Goal: Information Seeking & Learning: Learn about a topic

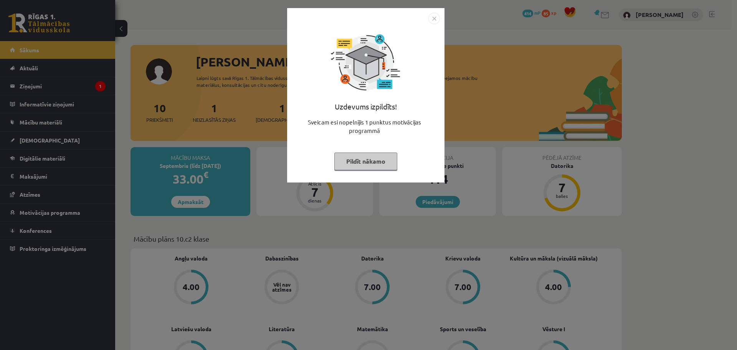
click at [356, 165] on button "Pildīt nākamo" at bounding box center [365, 161] width 63 height 18
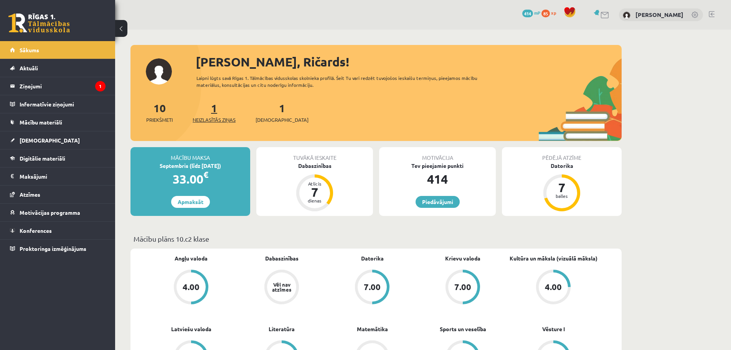
click at [223, 120] on span "Neizlasītās ziņas" at bounding box center [214, 120] width 43 height 8
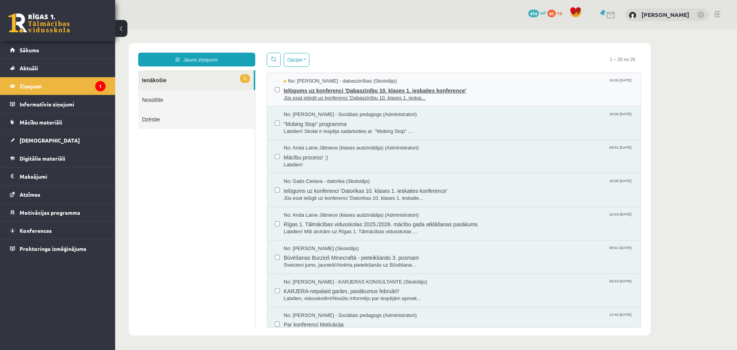
click at [322, 95] on span "Jūs esat ielūgti uz konferenci 'Dabaszinību 10. klases 1. ieskai..." at bounding box center [458, 97] width 349 height 7
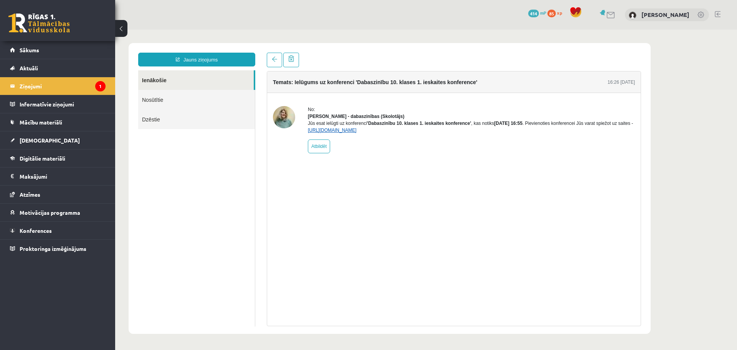
click at [356, 133] on link "https://eskola.r1tv.lv/conferences/4468/join" at bounding box center [332, 129] width 49 height 5
click at [36, 118] on link "Mācību materiāli" at bounding box center [58, 122] width 96 height 18
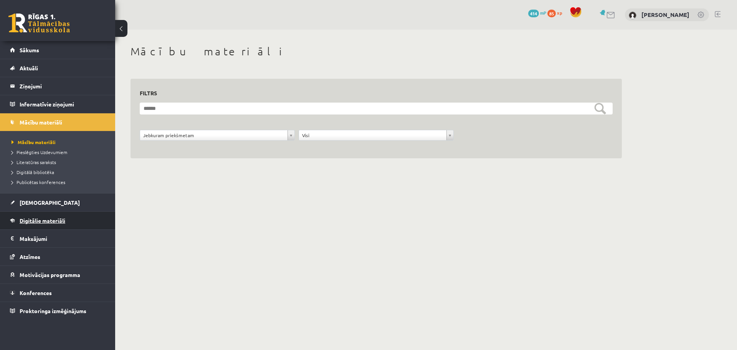
click at [41, 223] on link "Digitālie materiāli" at bounding box center [58, 220] width 96 height 18
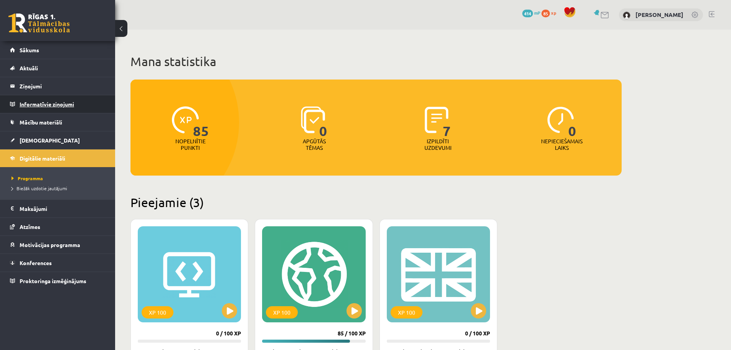
click at [39, 107] on legend "Informatīvie ziņojumi 0" at bounding box center [63, 104] width 86 height 18
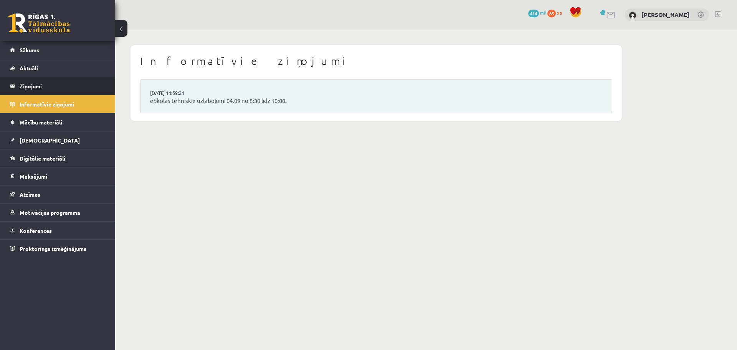
click at [35, 86] on legend "Ziņojumi 1" at bounding box center [63, 86] width 86 height 18
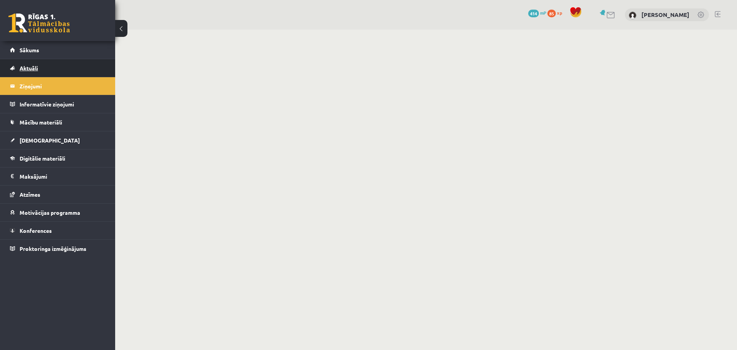
click at [35, 71] on span "Aktuāli" at bounding box center [29, 67] width 18 height 7
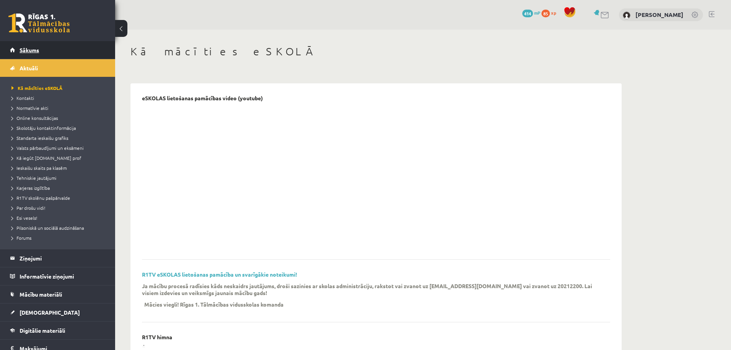
click at [28, 49] on span "Sākums" at bounding box center [30, 49] width 20 height 7
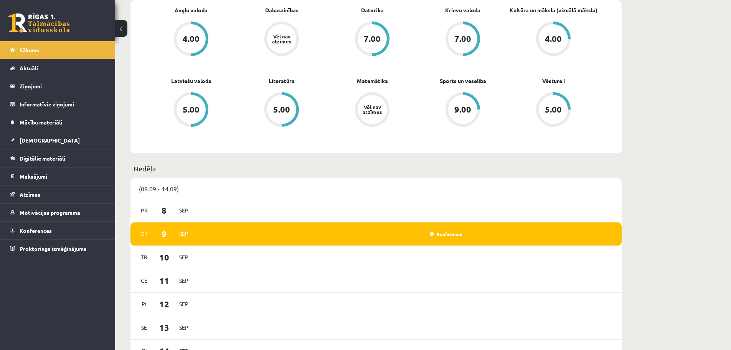
scroll to position [307, 0]
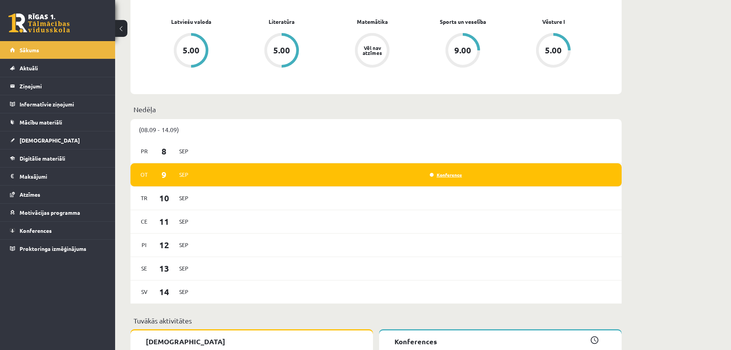
click at [452, 176] on link "Konference" at bounding box center [446, 175] width 32 height 6
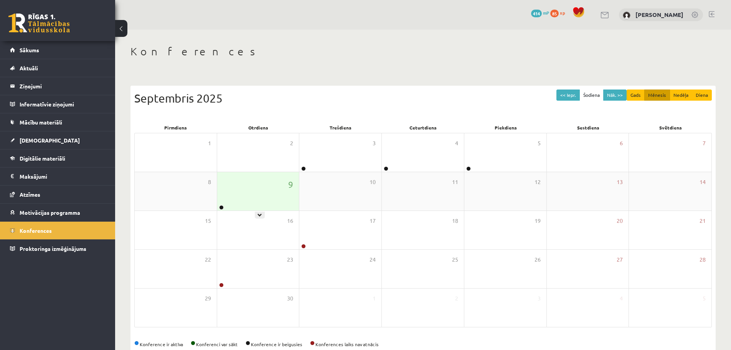
click at [240, 194] on div "9" at bounding box center [258, 191] width 82 height 38
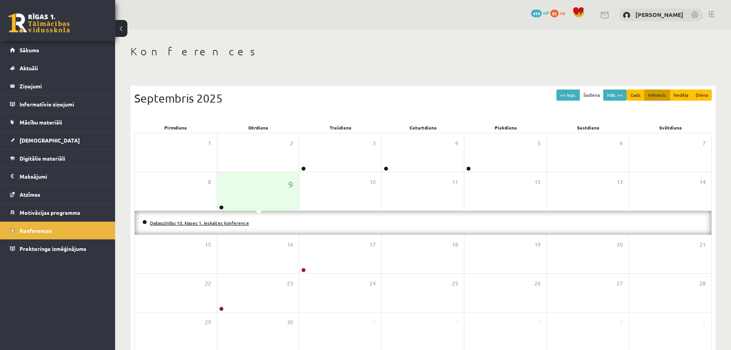
click at [230, 221] on link "Dabaszinību 10. klases 1. ieskaites konference" at bounding box center [199, 222] width 99 height 6
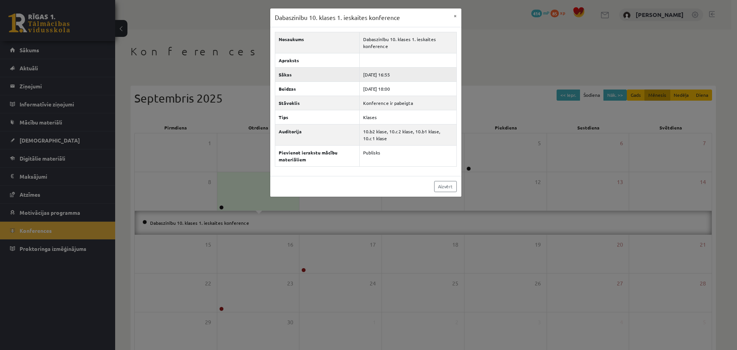
click at [311, 76] on th "Sākas" at bounding box center [317, 74] width 85 height 14
click at [308, 105] on th "Stāvoklis" at bounding box center [317, 103] width 85 height 14
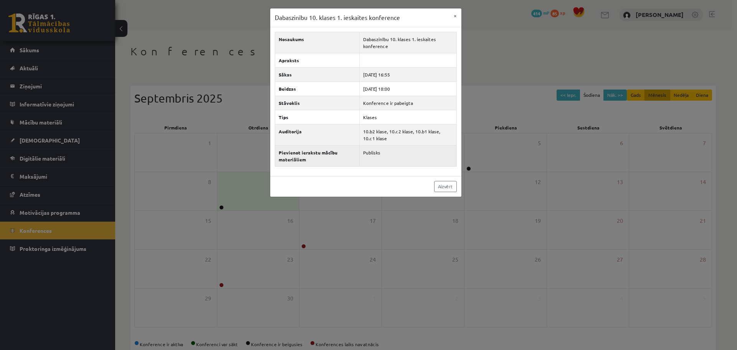
click at [301, 155] on th "Pievienot ierakstu mācību materiāliem" at bounding box center [317, 155] width 85 height 21
click at [367, 153] on td "Publisks" at bounding box center [408, 155] width 97 height 21
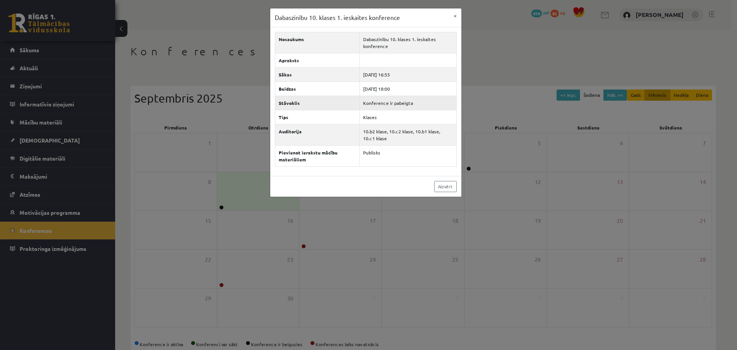
drag, startPoint x: 383, startPoint y: 132, endPoint x: 391, endPoint y: 103, distance: 29.4
click at [383, 129] on td "10.b2 klase, 10.c2 klase, 10.b1 klase, 10.c1 klase" at bounding box center [408, 134] width 97 height 21
click at [442, 183] on link "Aizvērt" at bounding box center [445, 186] width 23 height 11
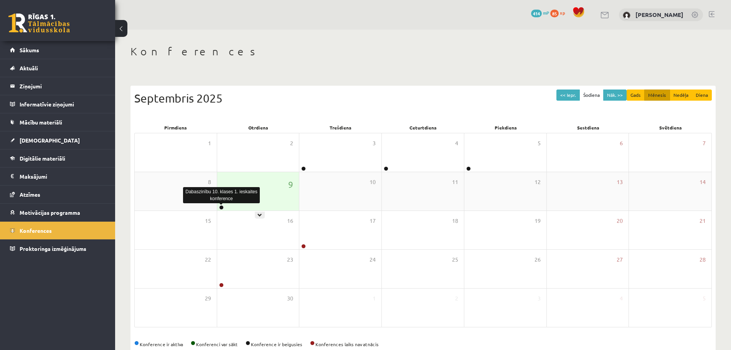
click at [221, 207] on link at bounding box center [221, 207] width 5 height 5
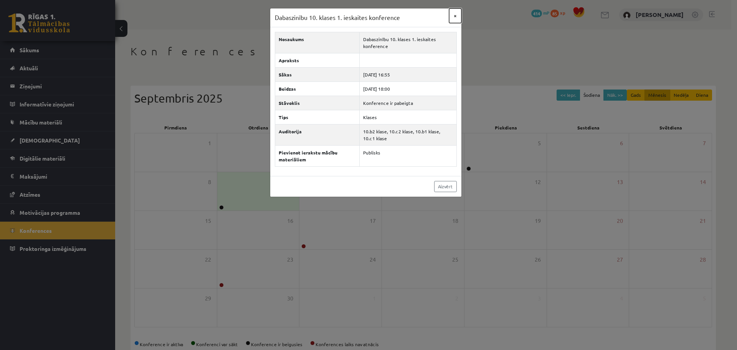
click at [456, 16] on button "×" at bounding box center [455, 15] width 12 height 15
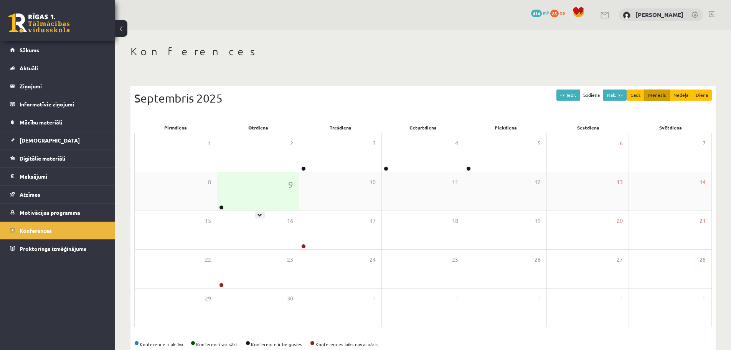
click at [268, 192] on div "9" at bounding box center [258, 191] width 82 height 38
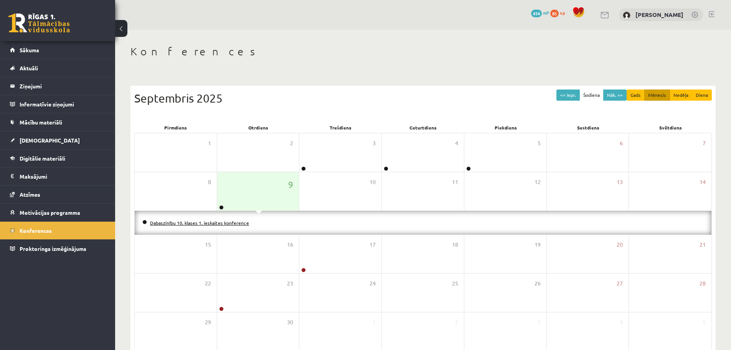
click at [230, 221] on link "Dabaszinību 10. klases 1. ieskaites konference" at bounding box center [199, 222] width 99 height 6
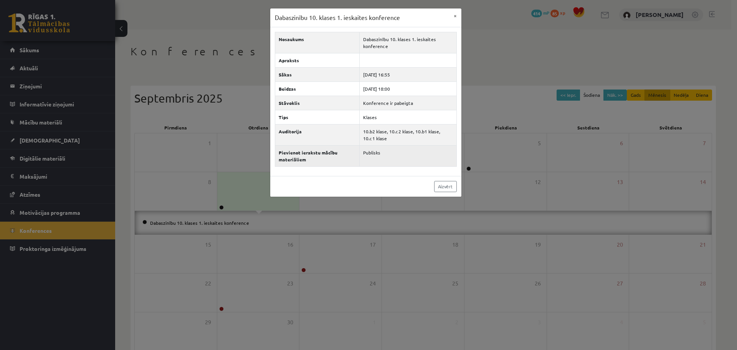
click at [320, 151] on th "Pievienot ierakstu mācību materiāliem" at bounding box center [317, 155] width 85 height 21
click at [325, 152] on th "Pievienot ierakstu mācību materiāliem" at bounding box center [317, 155] width 85 height 21
click at [327, 153] on th "Pievienot ierakstu mācību materiāliem" at bounding box center [317, 155] width 85 height 21
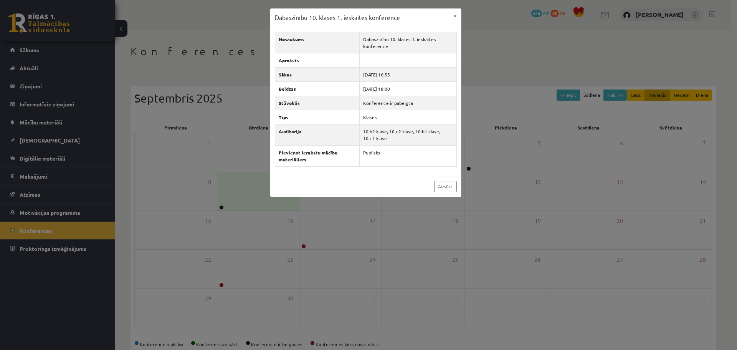
drag, startPoint x: 295, startPoint y: 160, endPoint x: 415, endPoint y: 173, distance: 121.3
click at [303, 159] on th "Pievienot ierakstu mācību materiāliem" at bounding box center [317, 155] width 85 height 21
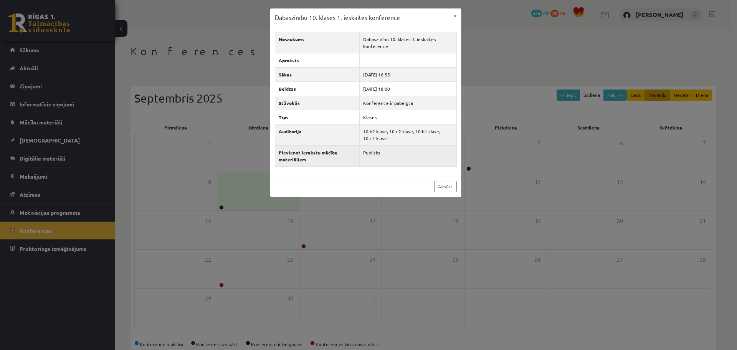
click at [372, 148] on td "Publisks" at bounding box center [408, 155] width 97 height 21
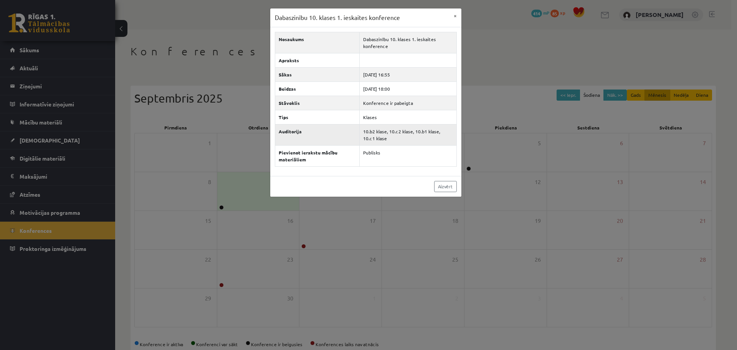
click at [379, 131] on td "10.b2 klase, 10.c2 klase, 10.b1 klase, 10.c1 klase" at bounding box center [408, 134] width 97 height 21
drag, startPoint x: 373, startPoint y: 115, endPoint x: 378, endPoint y: 102, distance: 14.5
click at [373, 114] on td "Klases" at bounding box center [408, 117] width 97 height 14
click at [438, 185] on link "Aizvērt" at bounding box center [445, 186] width 23 height 11
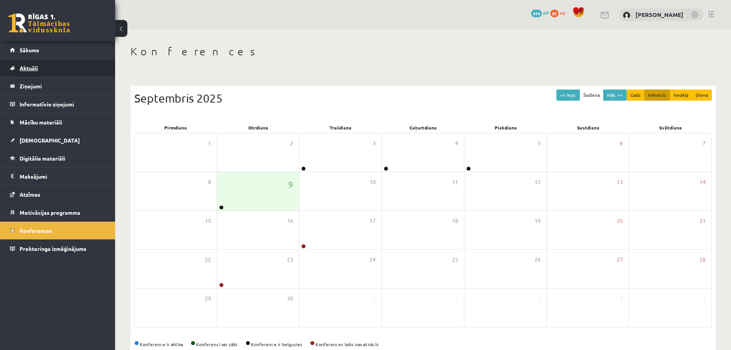
click at [19, 69] on link "Aktuāli" at bounding box center [58, 68] width 96 height 18
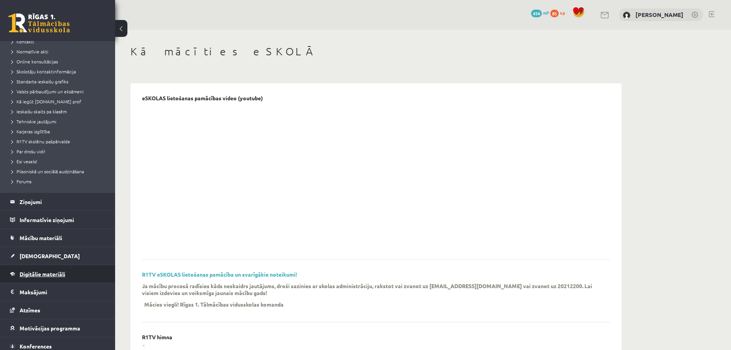
scroll to position [77, 0]
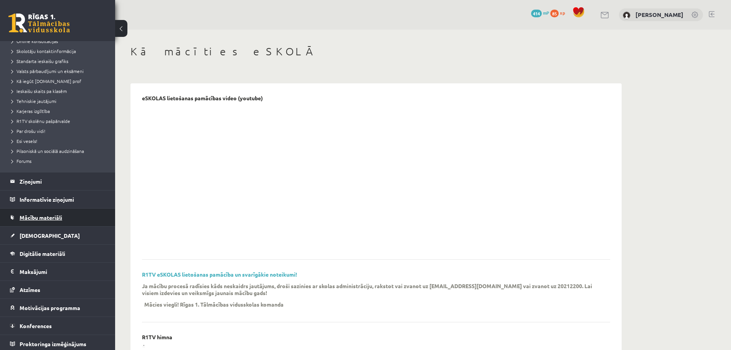
click at [45, 219] on span "Mācību materiāli" at bounding box center [41, 217] width 43 height 7
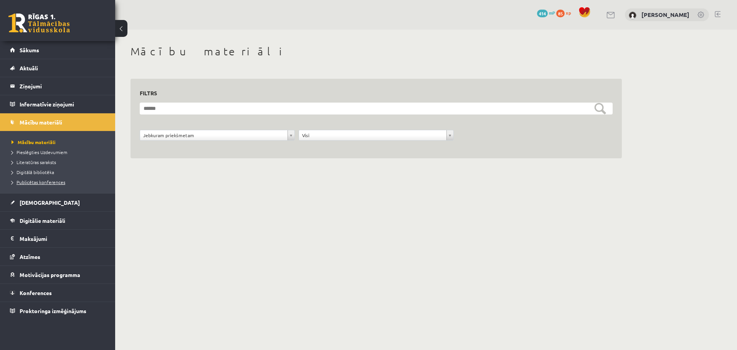
click at [53, 185] on link "Publicētas konferences" at bounding box center [60, 181] width 96 height 7
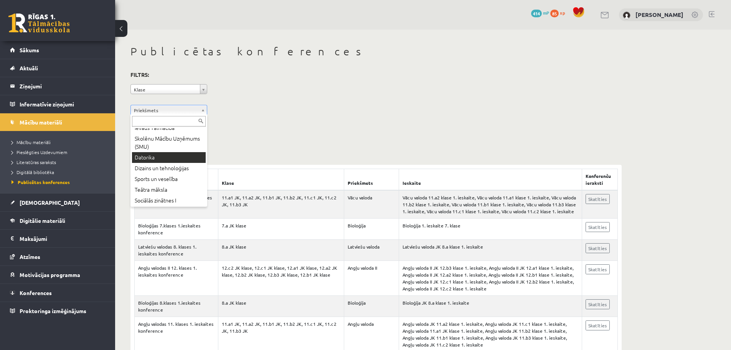
scroll to position [153, 0]
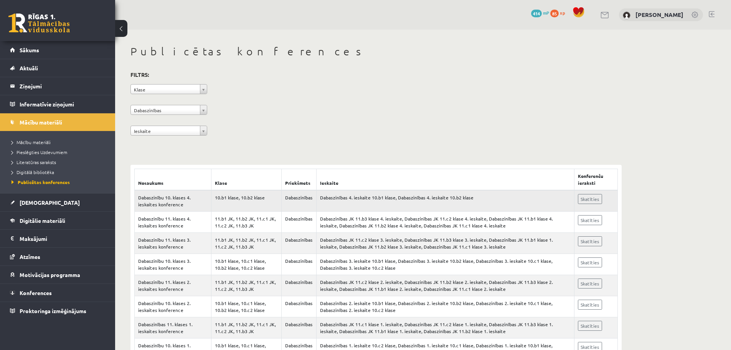
scroll to position [33, 0]
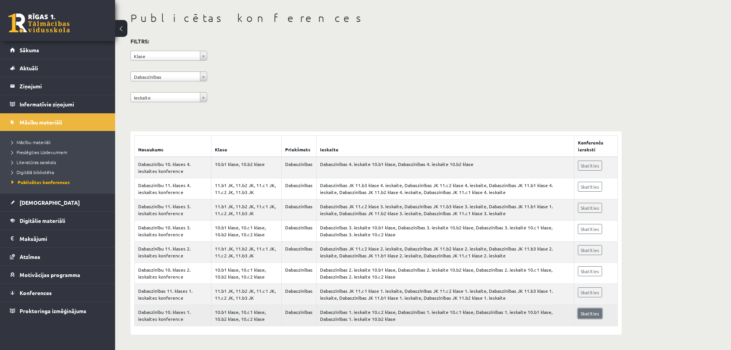
click at [580, 315] on link "Skatīties" at bounding box center [590, 313] width 24 height 10
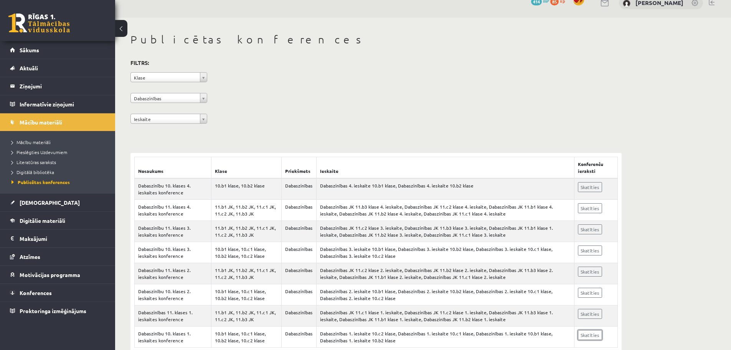
scroll to position [0, 0]
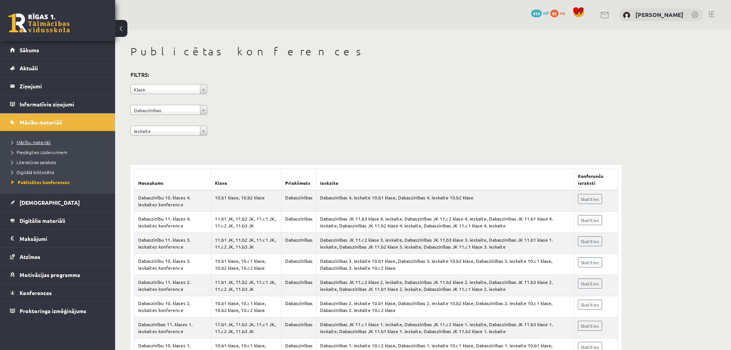
click at [35, 142] on span "Mācību materiāli" at bounding box center [31, 142] width 39 height 6
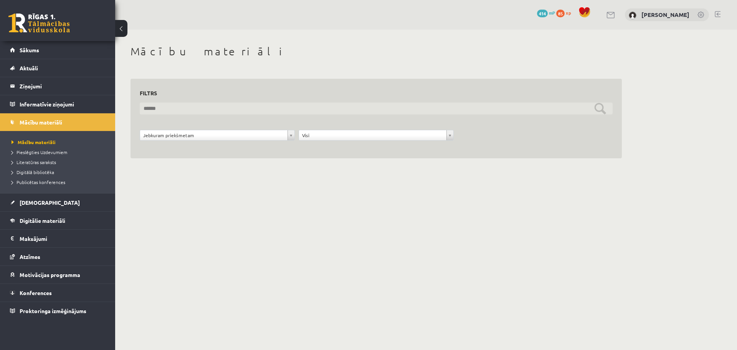
click at [259, 110] on input "text" at bounding box center [376, 108] width 473 height 12
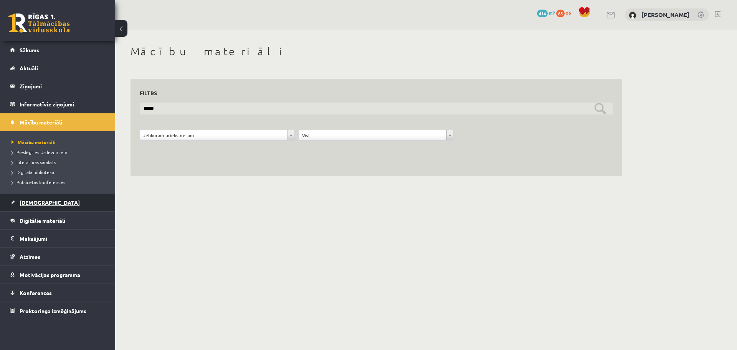
type input "*****"
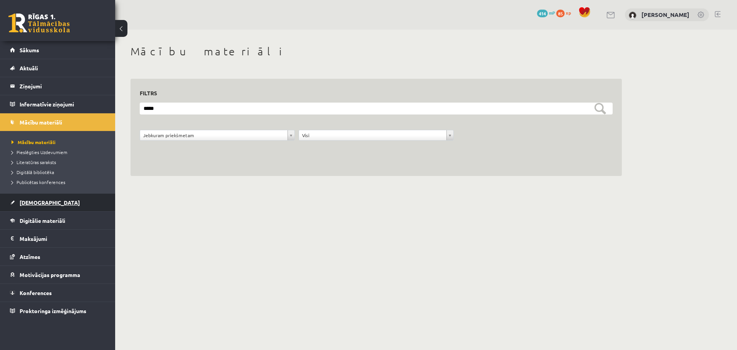
click at [34, 206] on link "[DEMOGRAPHIC_DATA]" at bounding box center [58, 202] width 96 height 18
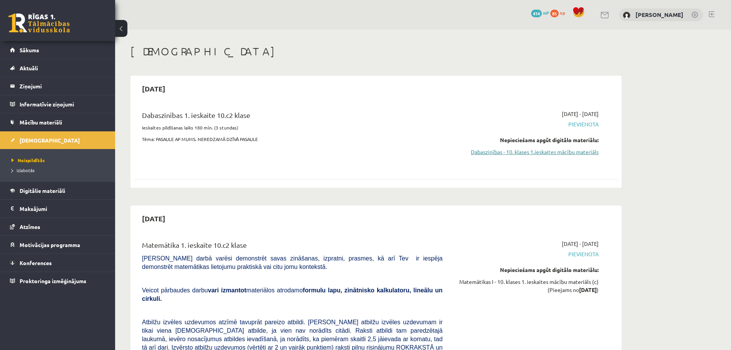
click at [517, 152] on link "Dabaszinības - 10. klases 1.ieskaites mācību materiāls" at bounding box center [526, 152] width 145 height 8
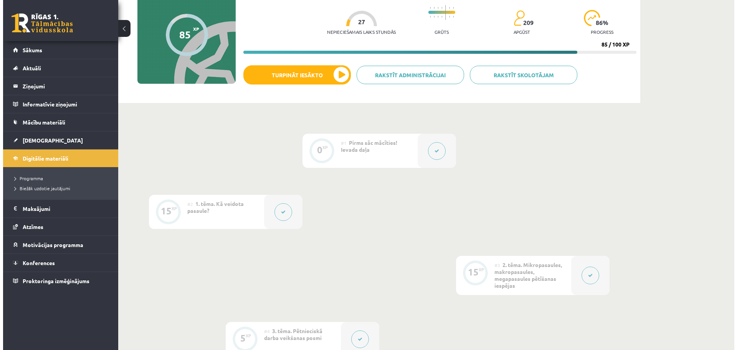
scroll to position [115, 0]
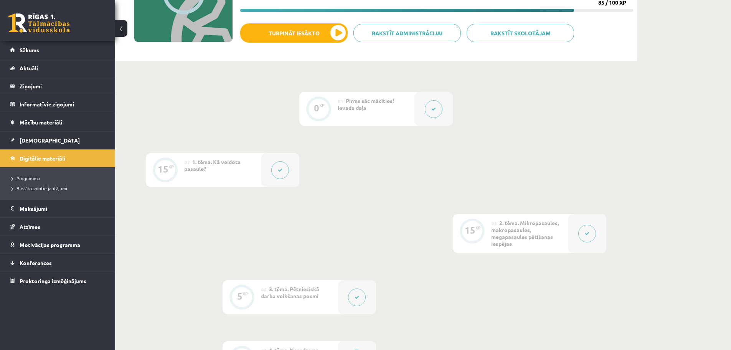
click at [286, 172] on button at bounding box center [280, 170] width 18 height 18
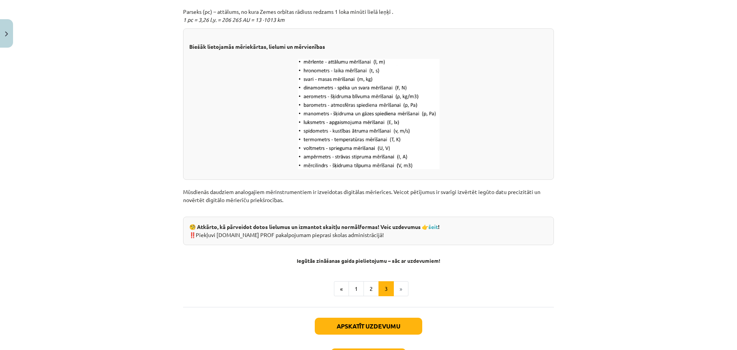
scroll to position [959, 0]
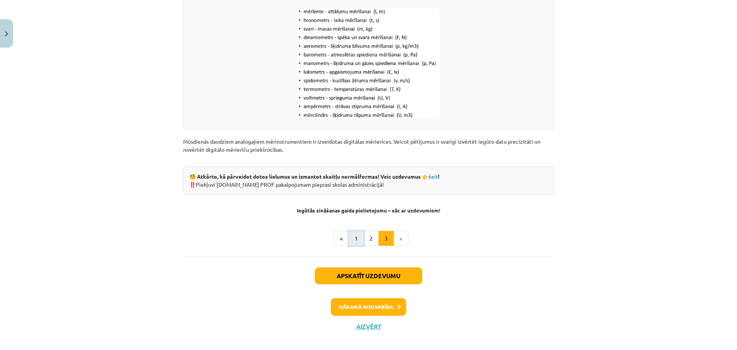
click at [355, 243] on button "1" at bounding box center [355, 238] width 15 height 15
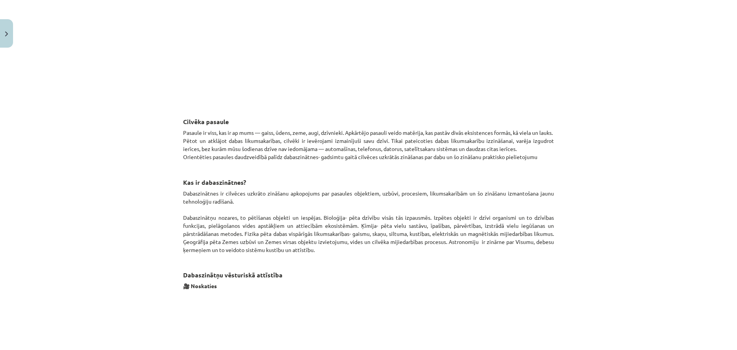
scroll to position [368, 0]
